Goal: Information Seeking & Learning: Learn about a topic

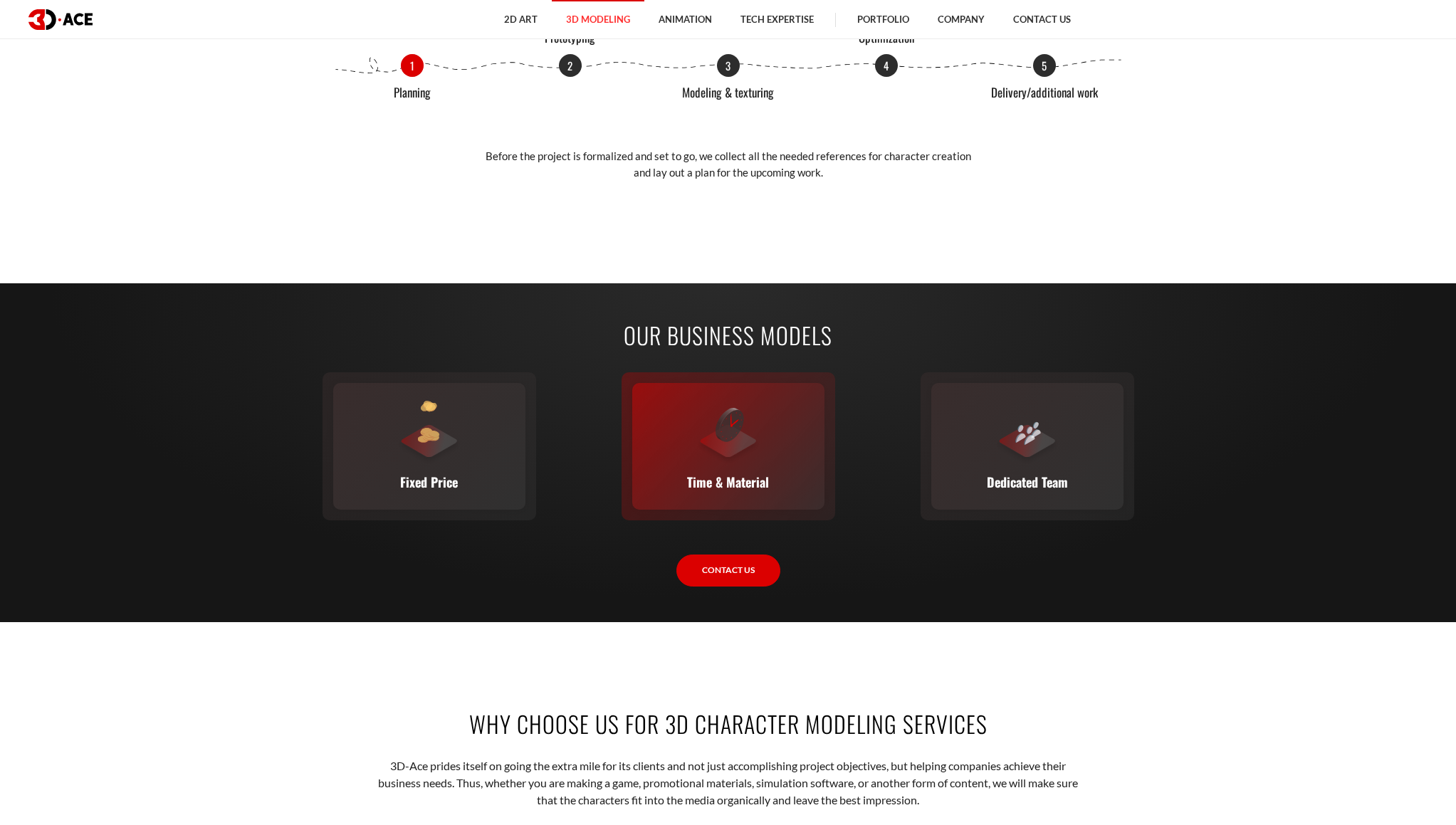
scroll to position [2101, 0]
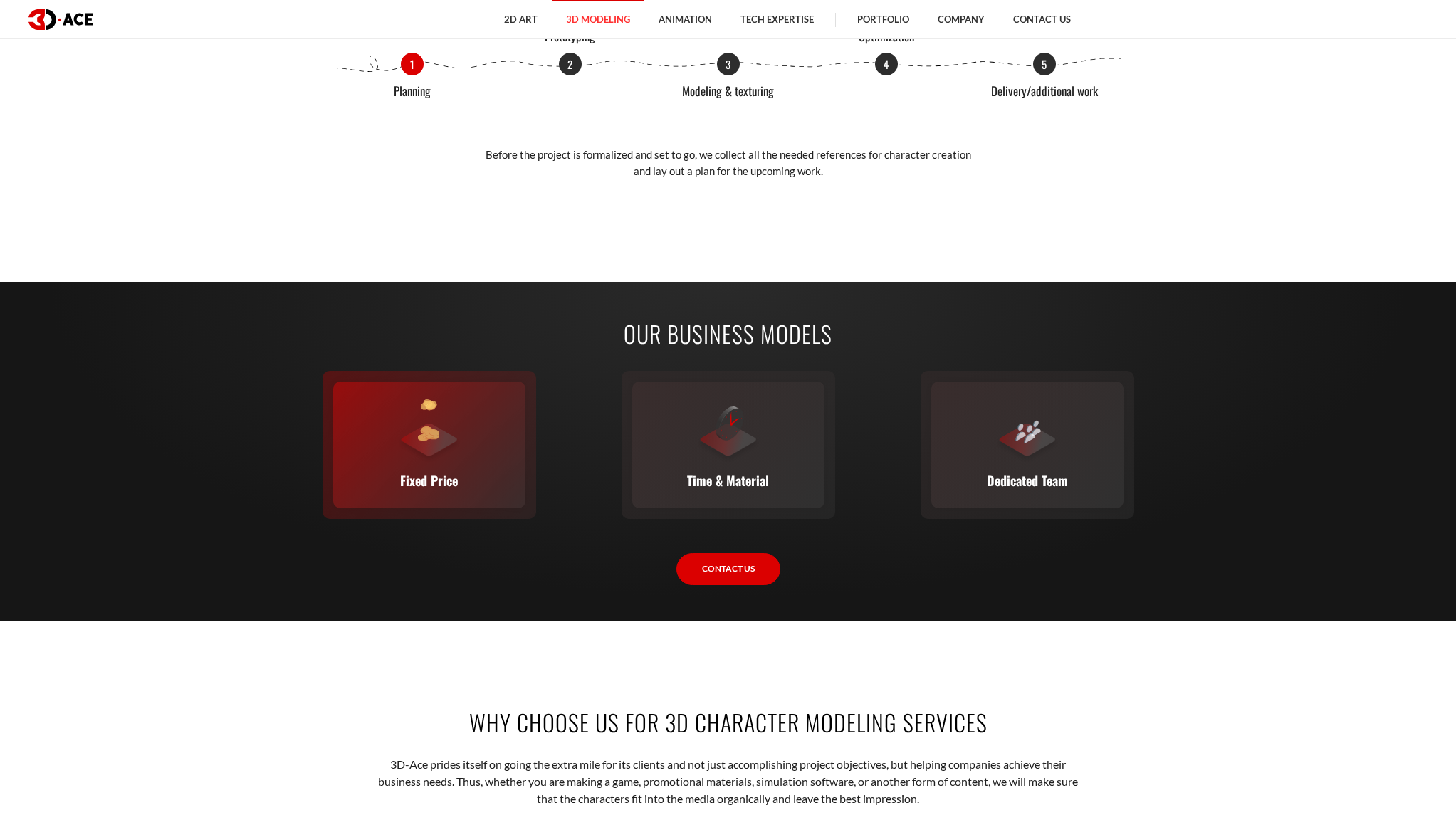
click at [445, 441] on div at bounding box center [429, 431] width 64 height 64
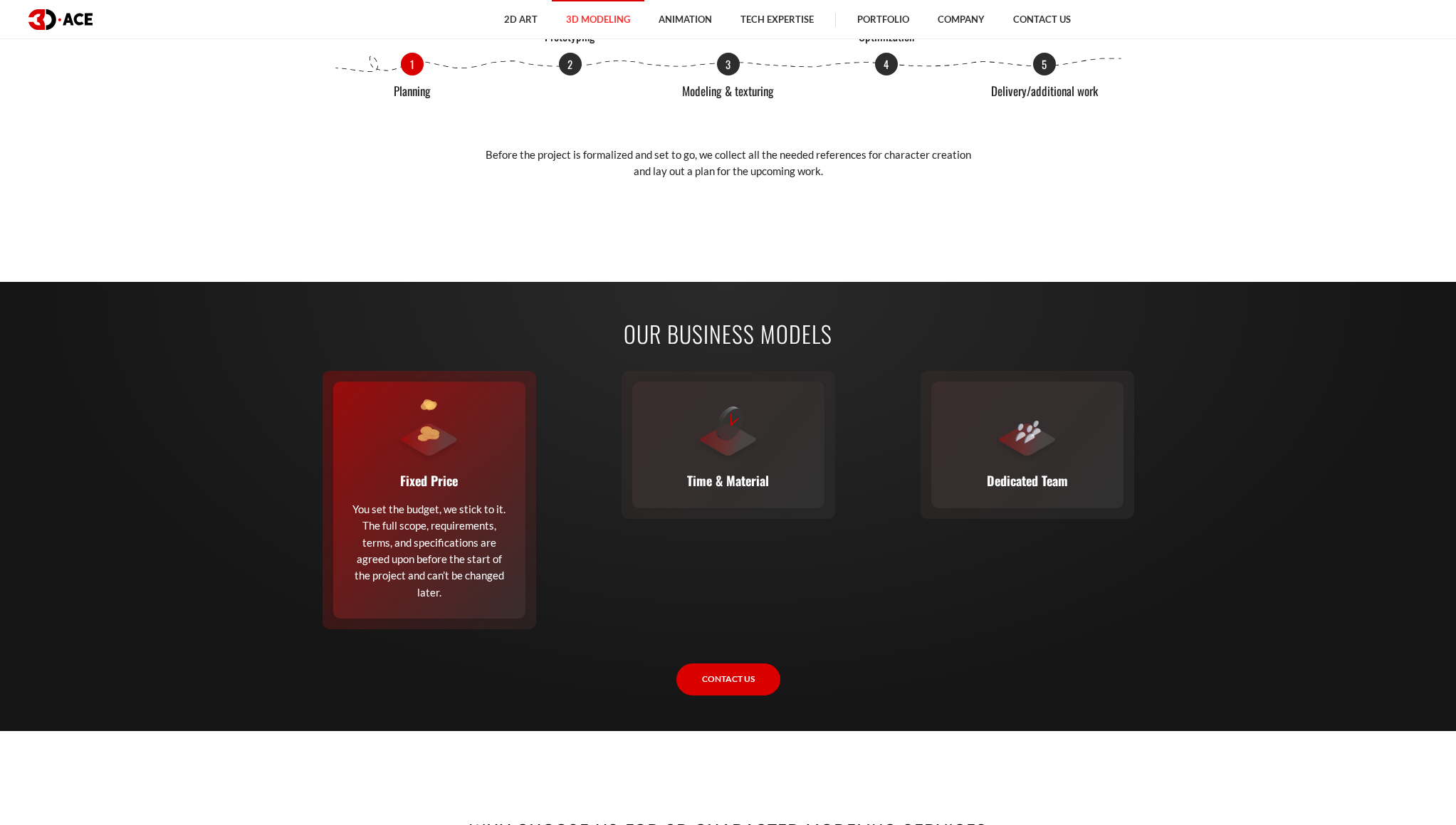
click at [446, 577] on p "You set the budget, we stick to it. The full scope, requirements, terms, and sp…" at bounding box center [429, 551] width 156 height 100
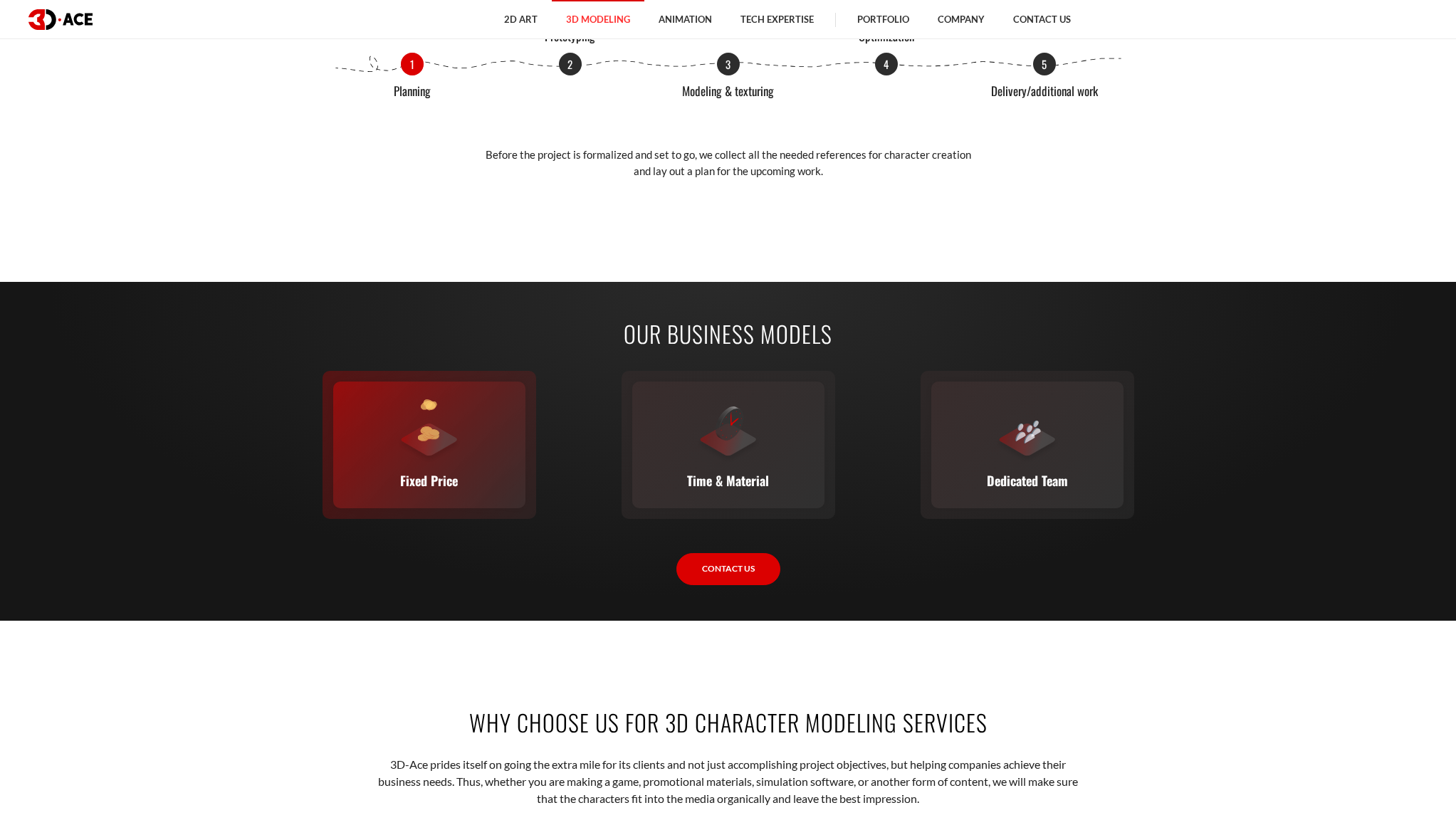
click at [405, 445] on div at bounding box center [429, 431] width 64 height 64
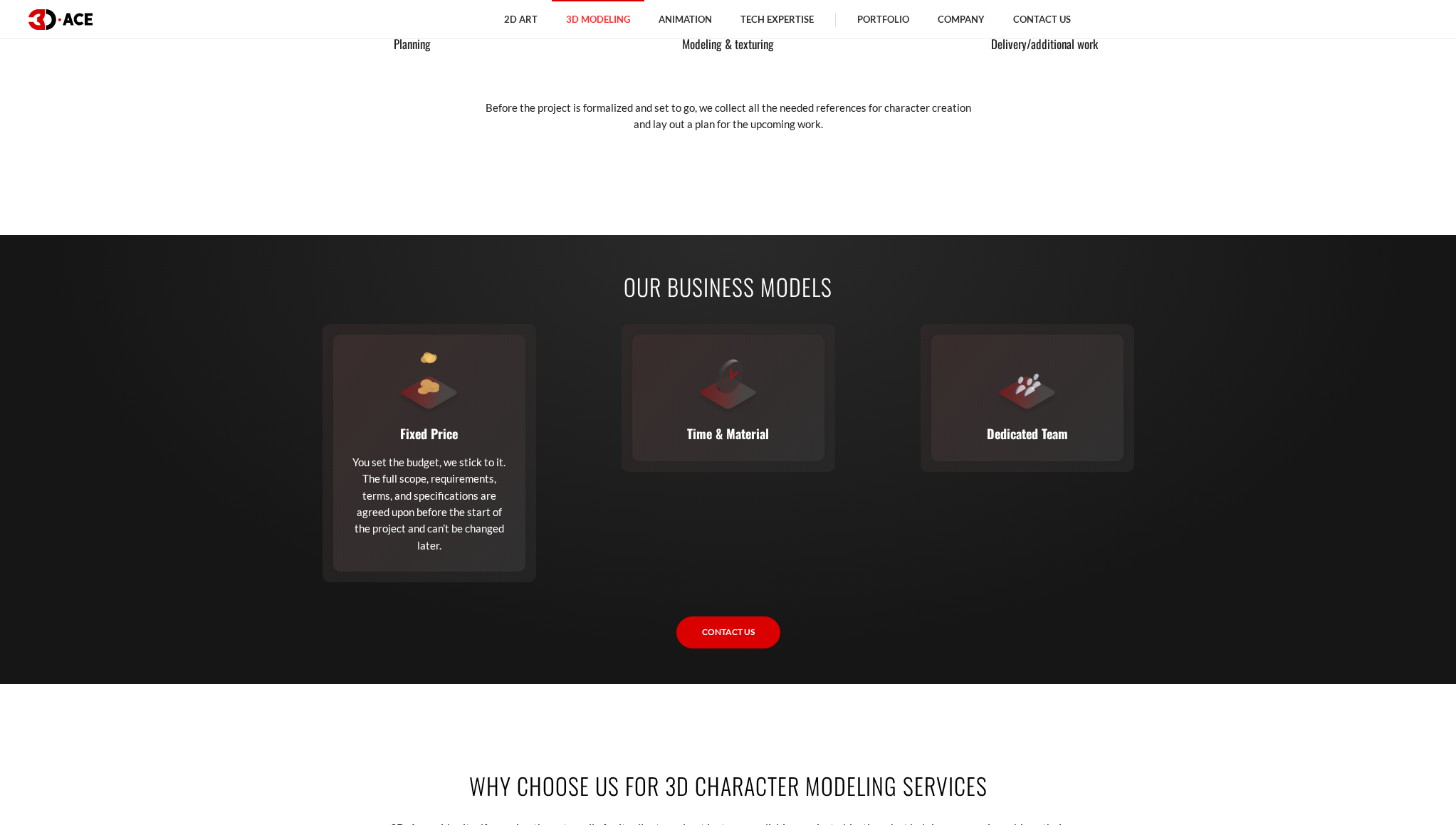
scroll to position [1912, 0]
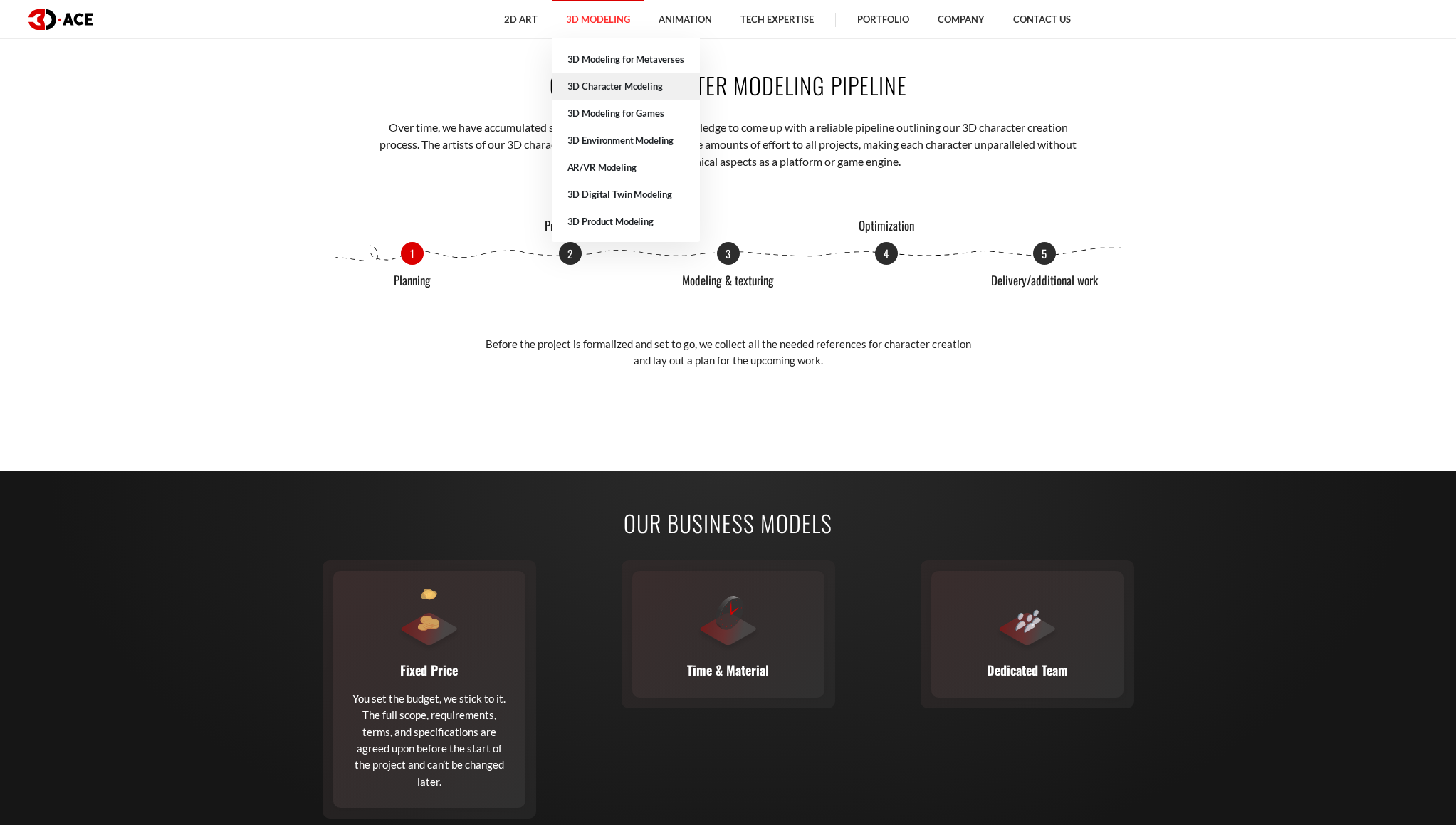
click at [610, 85] on link "3D Character Modeling" at bounding box center [626, 86] width 148 height 27
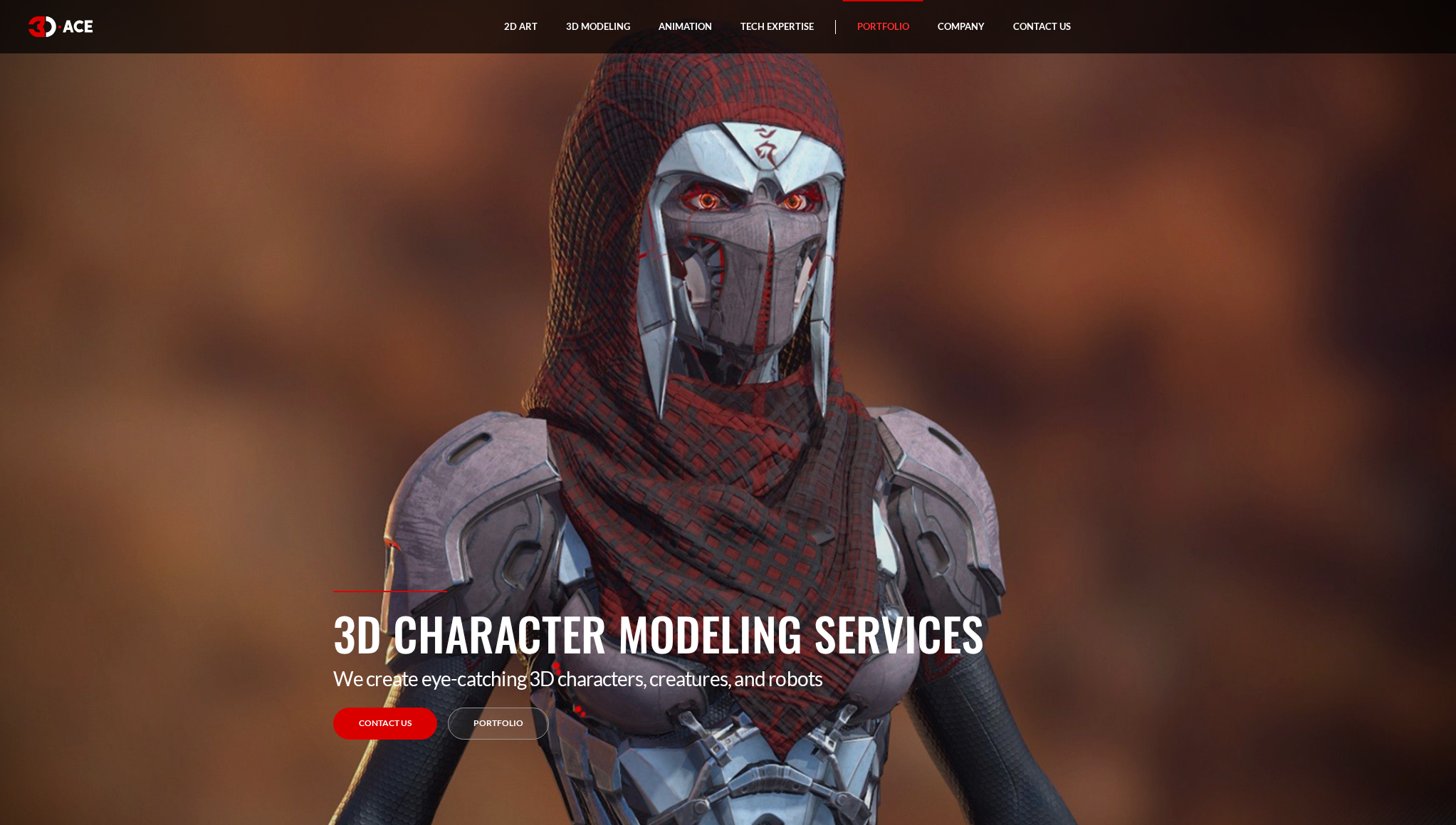
click at [896, 26] on link "Portfolio" at bounding box center [883, 27] width 81 height 53
